Goal: Task Accomplishment & Management: Manage account settings

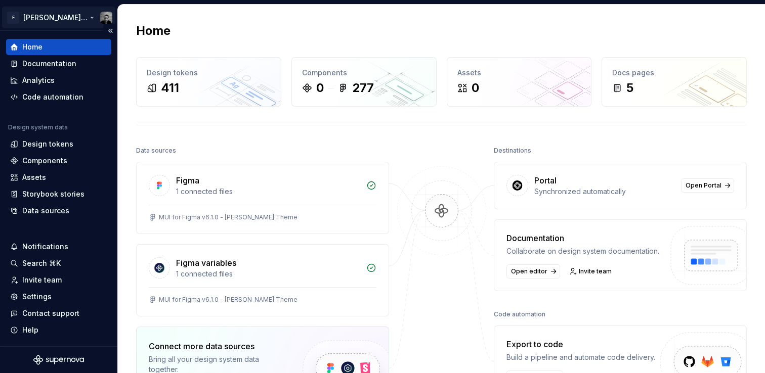
click at [107, 15] on html "F [PERSON_NAME] UI Home Documentation Analytics Code automation Design system d…" at bounding box center [382, 186] width 765 height 373
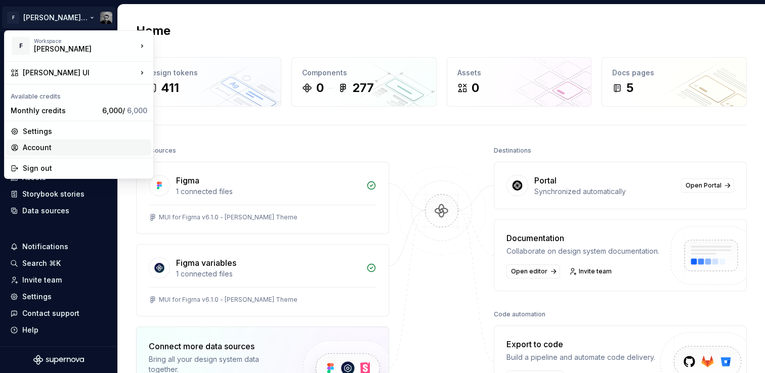
click at [40, 150] on div "Account" at bounding box center [85, 148] width 124 height 10
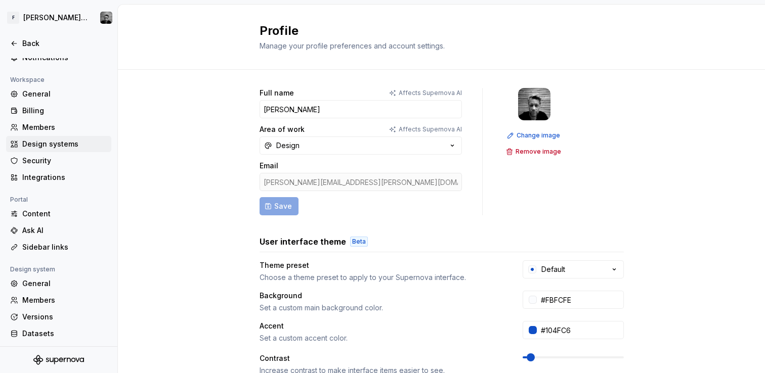
scroll to position [55, 0]
click at [39, 125] on div "Members" at bounding box center [64, 126] width 85 height 10
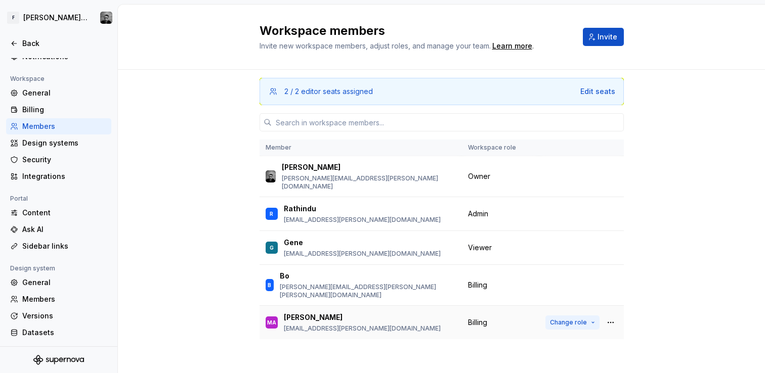
click at [581, 319] on span "Change role" at bounding box center [568, 323] width 37 height 8
click at [194, 241] on div "2 / 2 editor seats assigned Edit seats Member Workspace role [PERSON_NAME] [PER…" at bounding box center [441, 224] width 647 height 308
click at [566, 210] on span "Change role" at bounding box center [568, 214] width 37 height 8
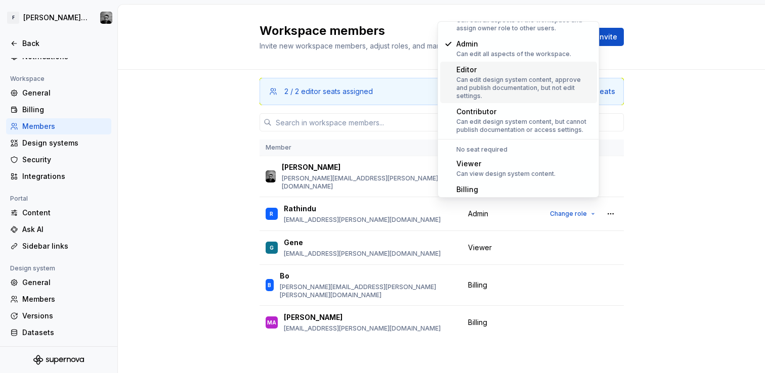
scroll to position [39, 0]
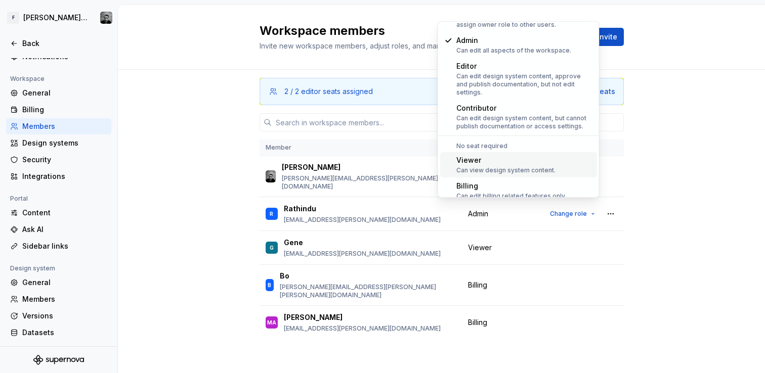
click at [480, 155] on div "Viewer" at bounding box center [505, 160] width 99 height 10
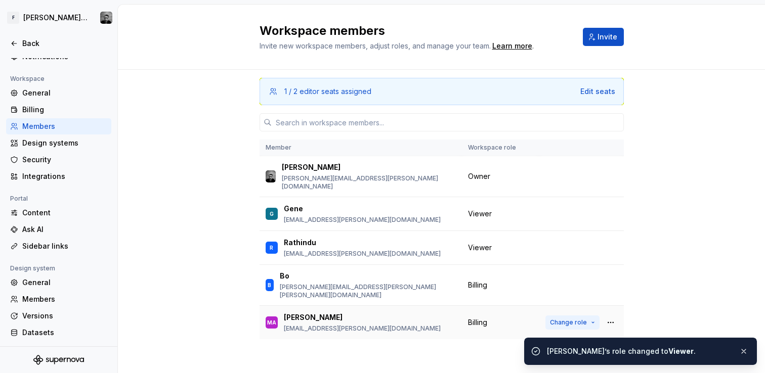
click at [567, 319] on span "Change role" at bounding box center [568, 323] width 37 height 8
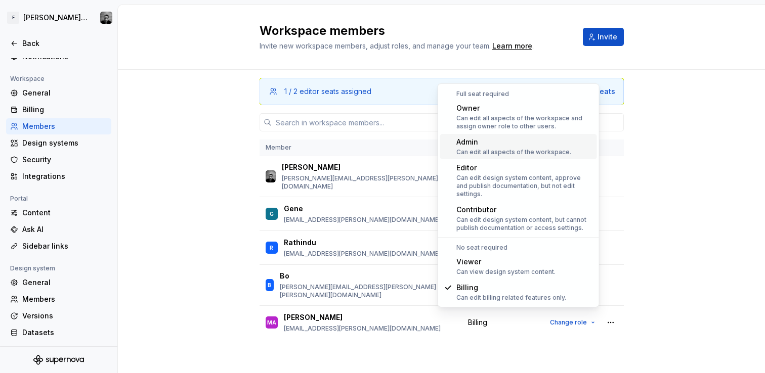
click at [503, 141] on div "Admin" at bounding box center [513, 142] width 115 height 10
